Goal: Task Accomplishment & Management: Manage account settings

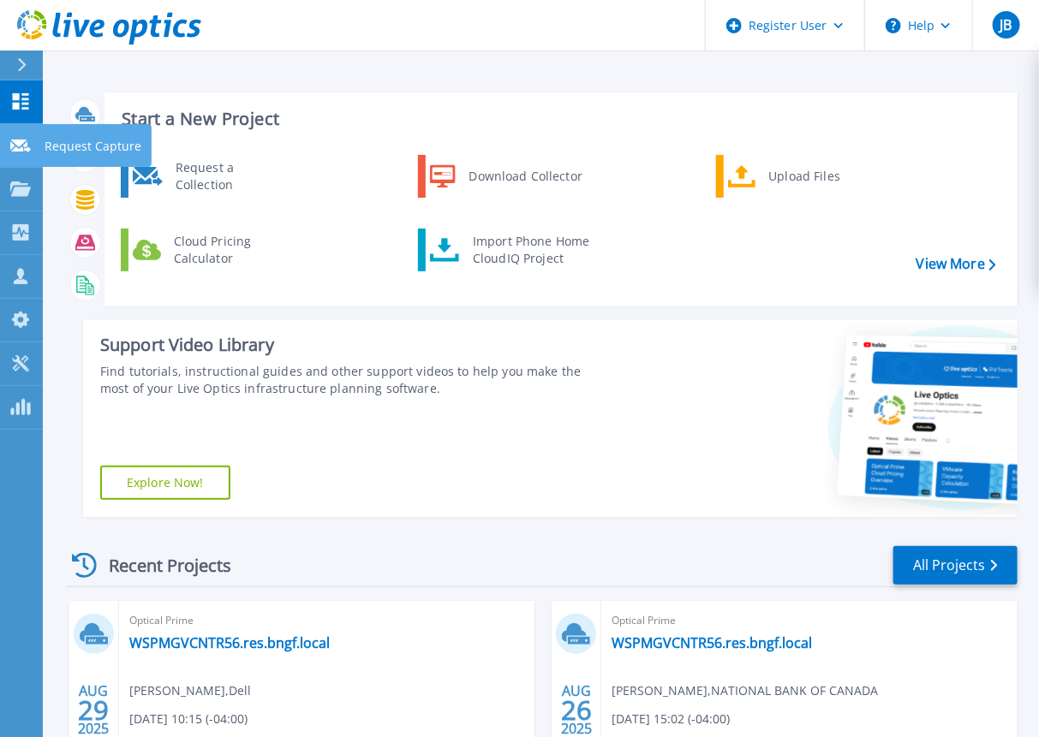
click at [22, 143] on icon at bounding box center [20, 146] width 21 height 13
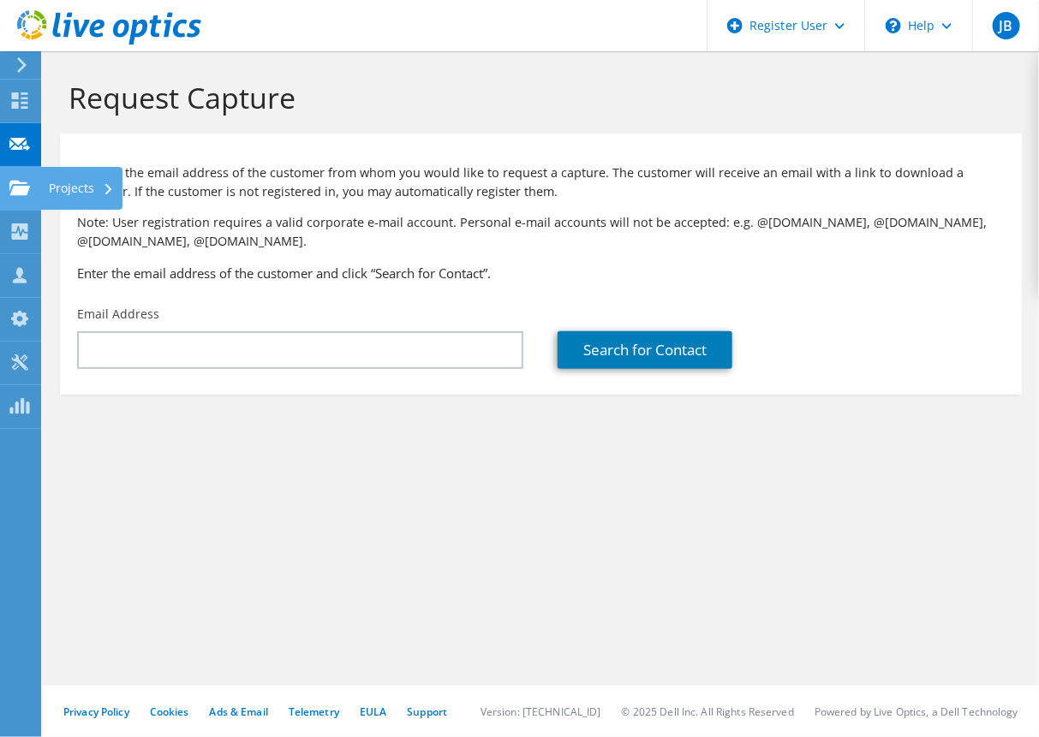
click at [27, 188] on use at bounding box center [19, 187] width 21 height 15
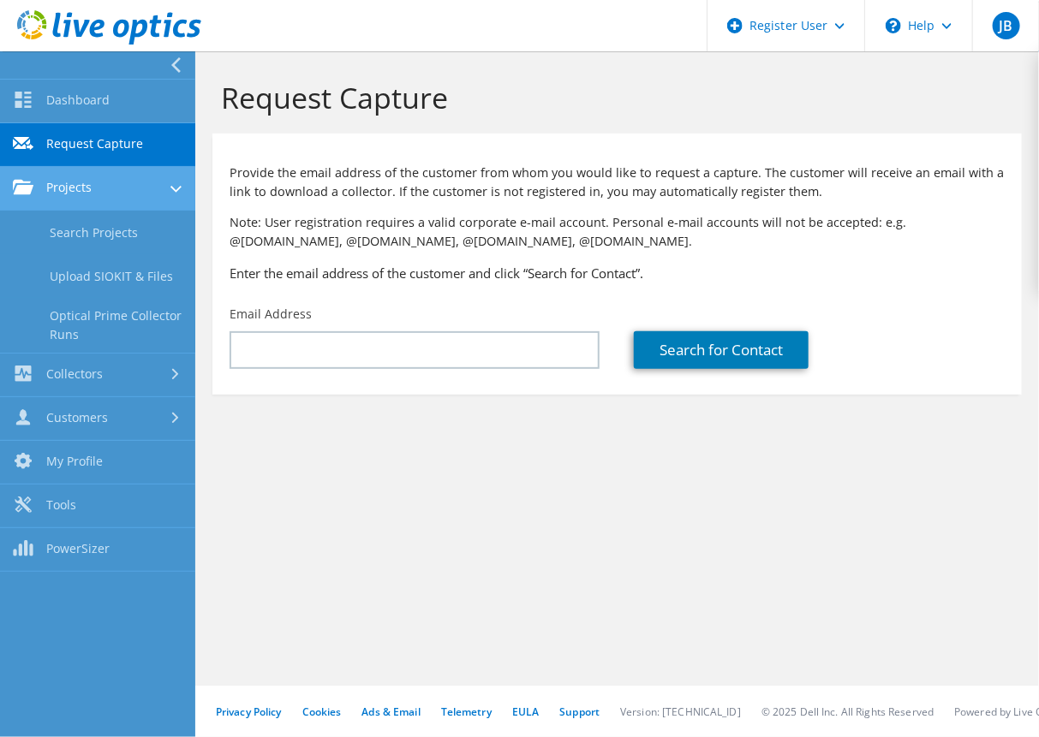
click at [106, 189] on link "Projects" at bounding box center [97, 189] width 195 height 44
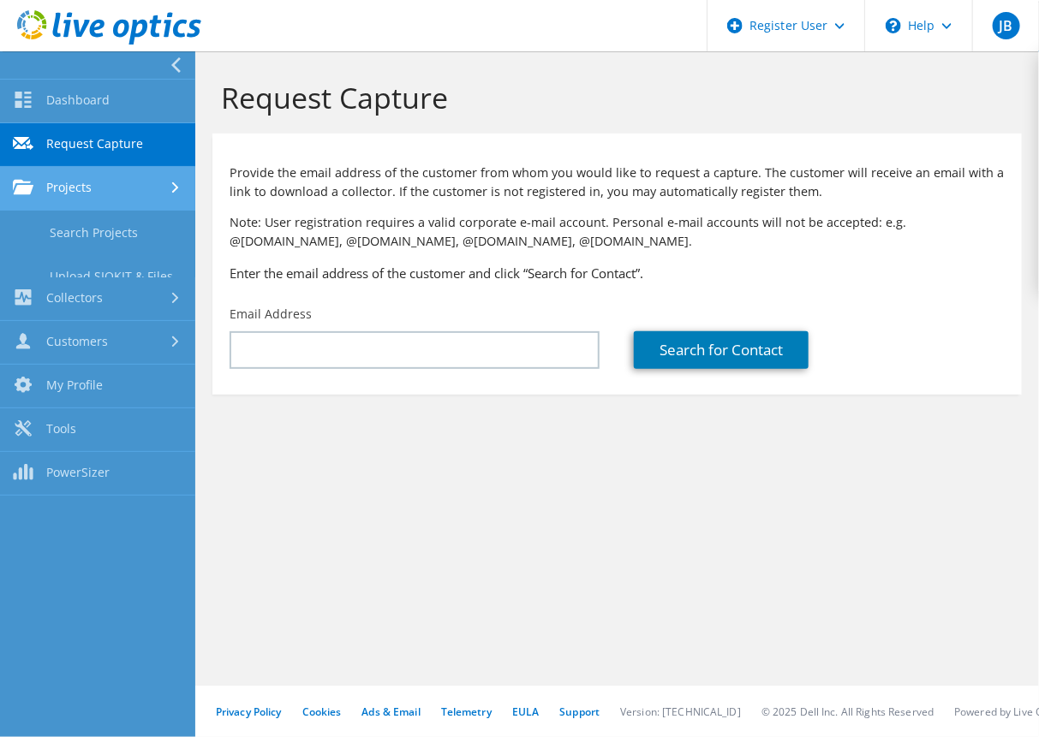
click at [106, 200] on link "Projects" at bounding box center [97, 189] width 195 height 44
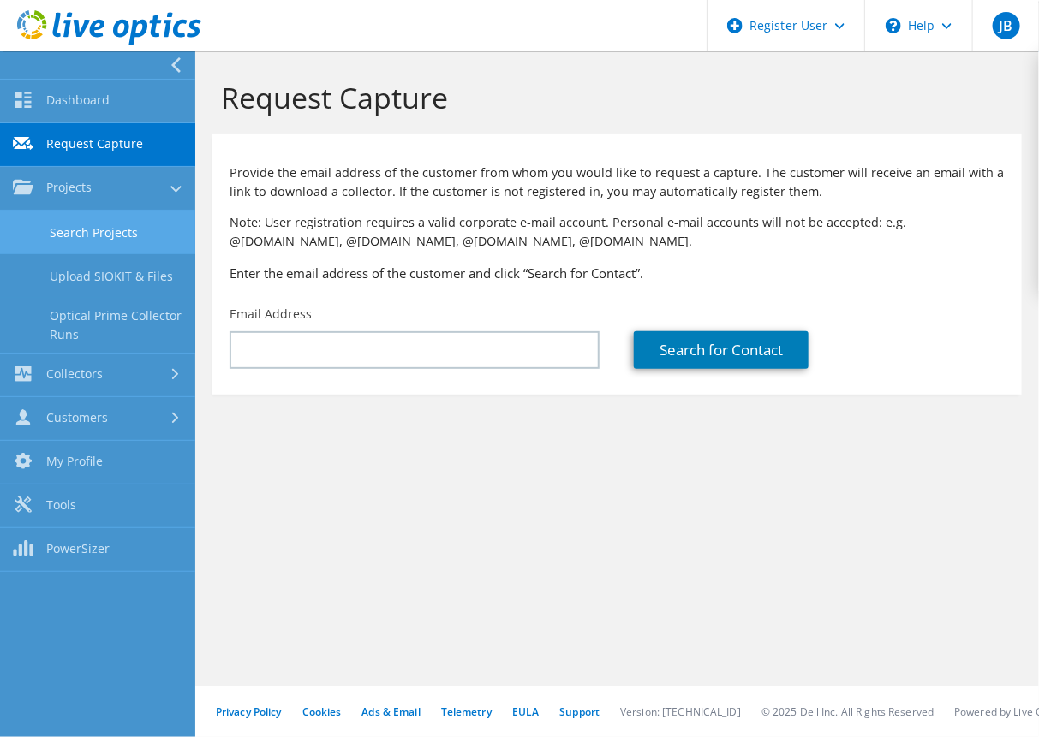
click at [104, 235] on link "Search Projects" at bounding box center [97, 233] width 195 height 44
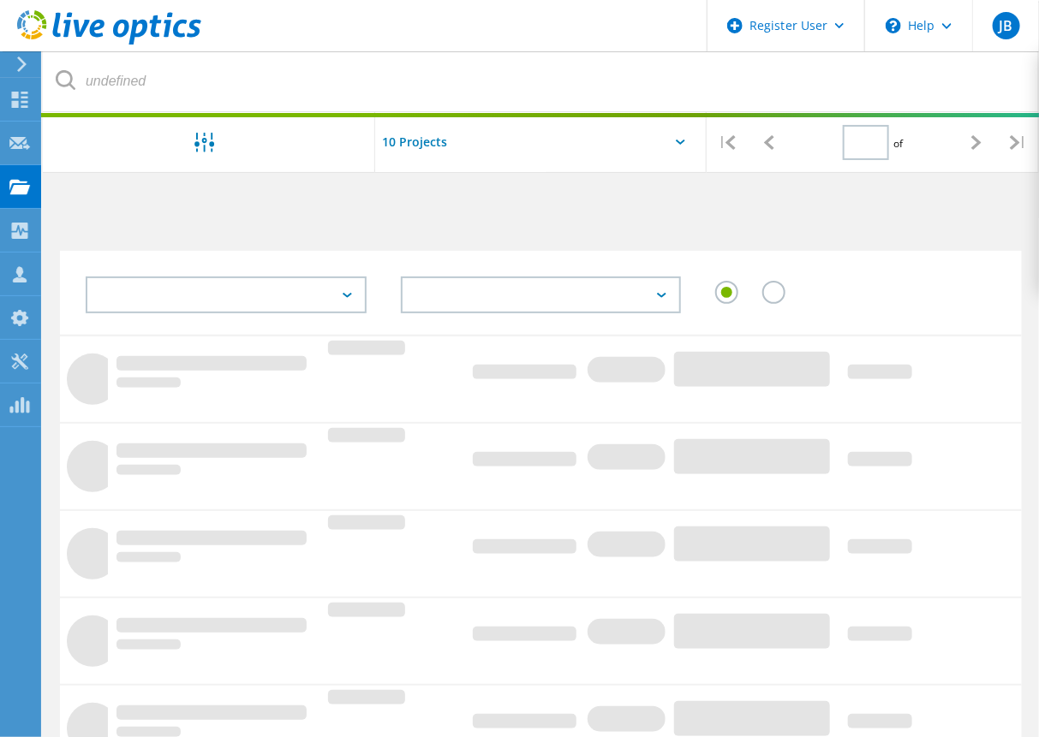
type input "1"
